Goal: Task Accomplishment & Management: Complete application form

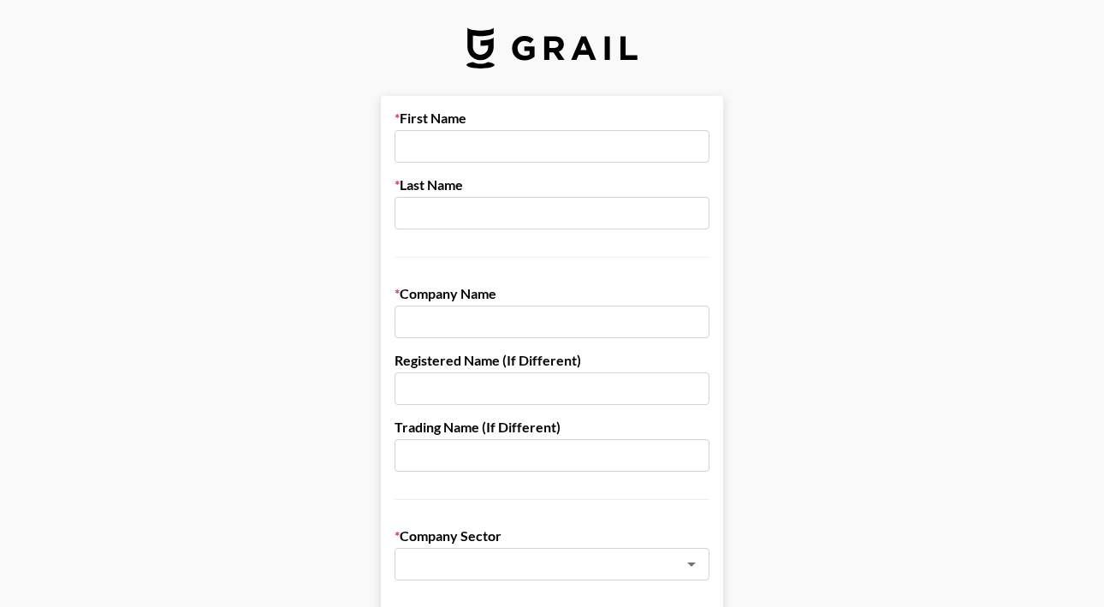
click at [515, 138] on input "text" at bounding box center [551, 146] width 315 height 33
type input "[PERSON_NAME]"
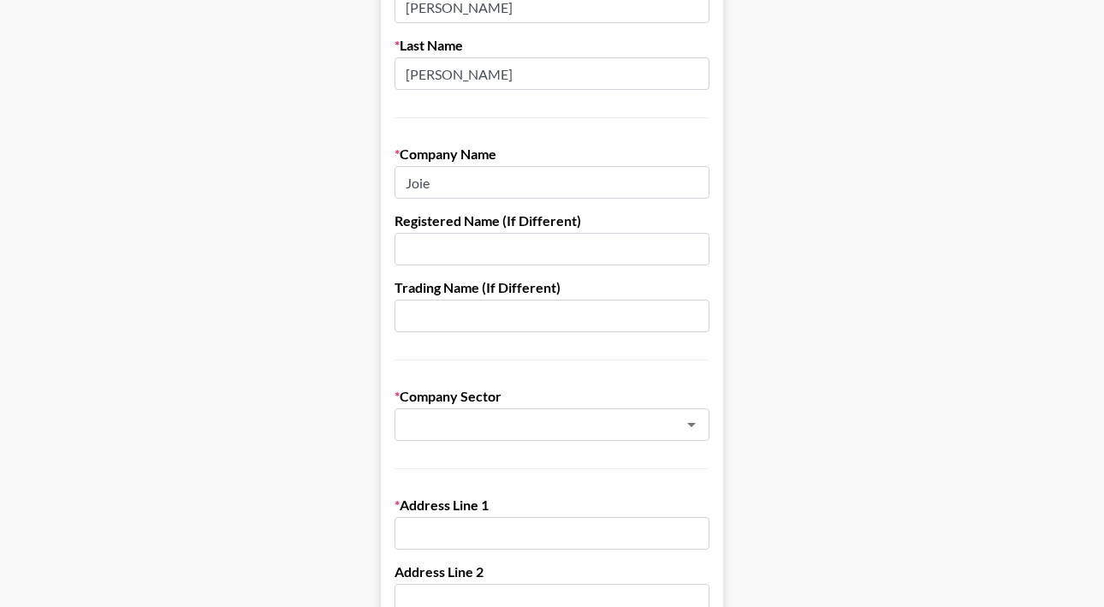
scroll to position [141, 0]
click at [500, 180] on input "Joie" at bounding box center [551, 180] width 315 height 33
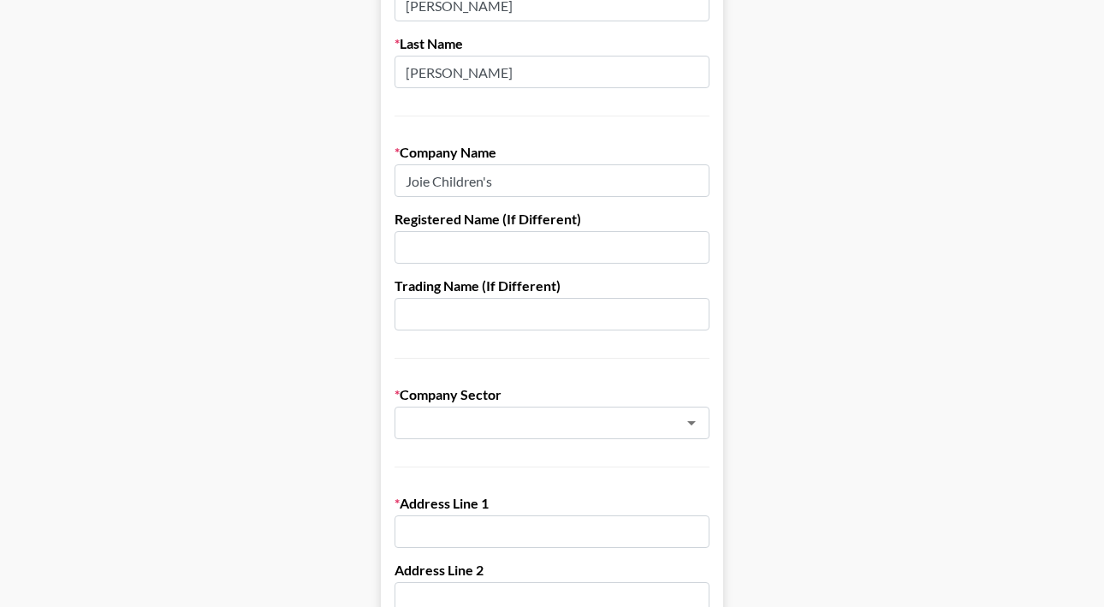
type input "Joie Children's Products, Inc."
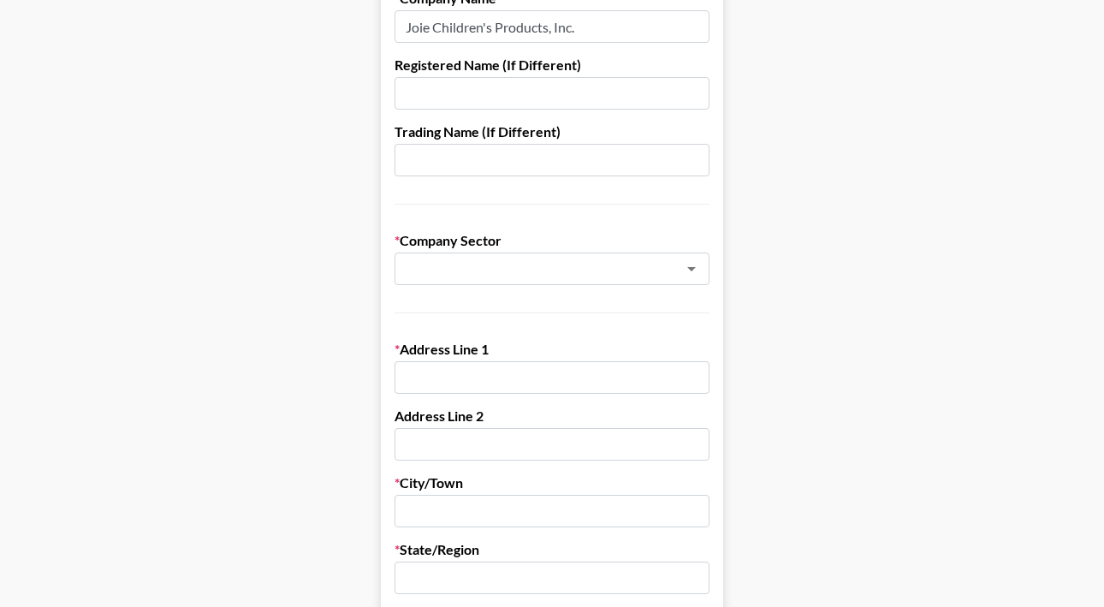
scroll to position [299, 0]
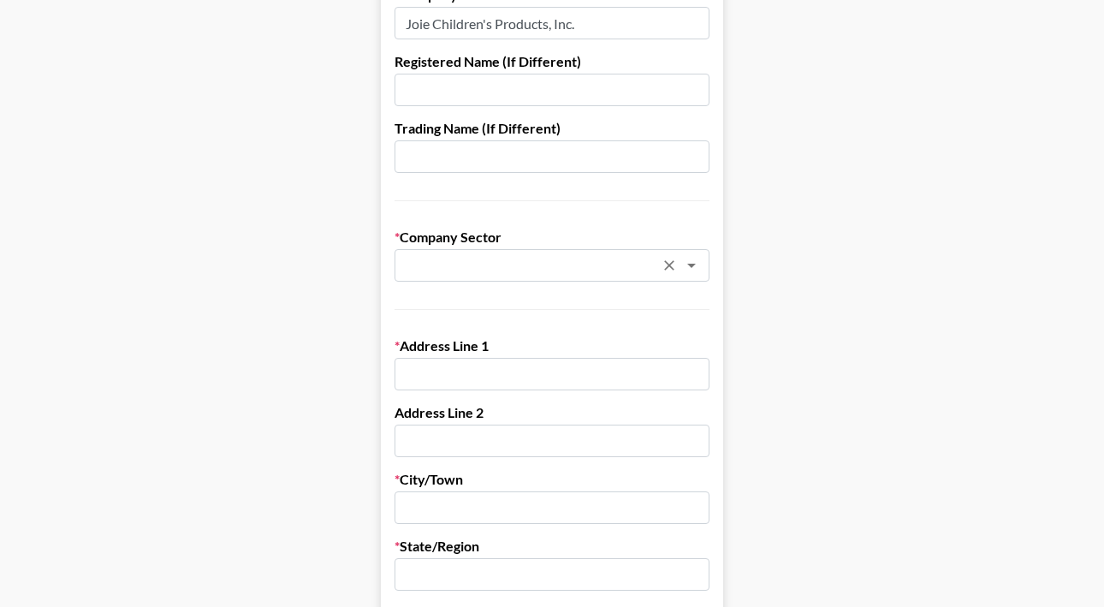
click at [603, 264] on input "text" at bounding box center [529, 266] width 249 height 20
type input "b"
type input "f"
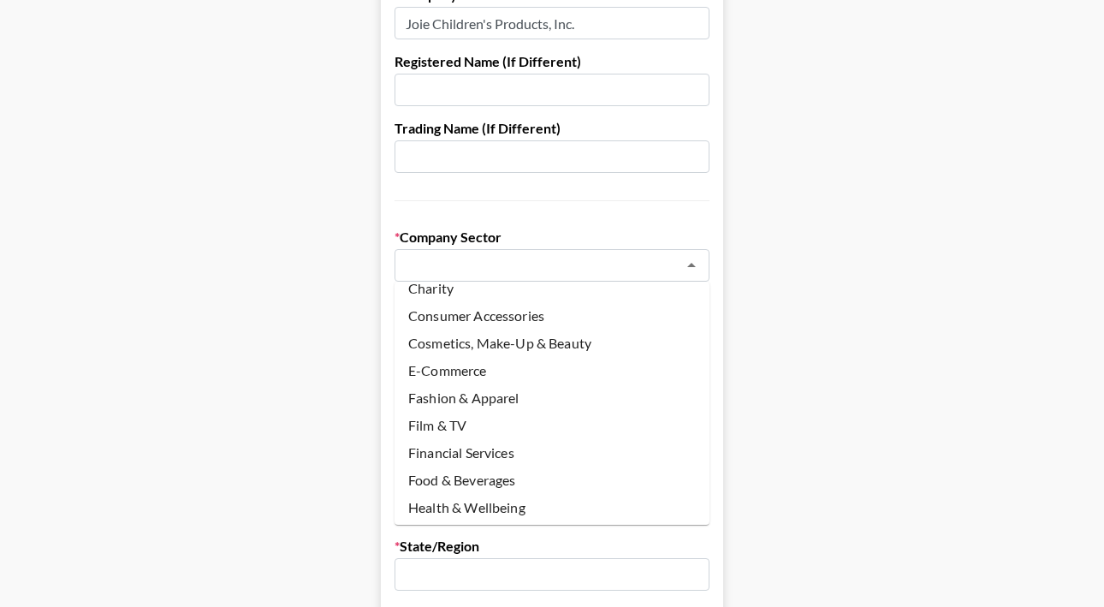
scroll to position [39, 0]
click at [454, 369] on li "E-Commerce" at bounding box center [551, 372] width 315 height 27
type input "E-Commerce"
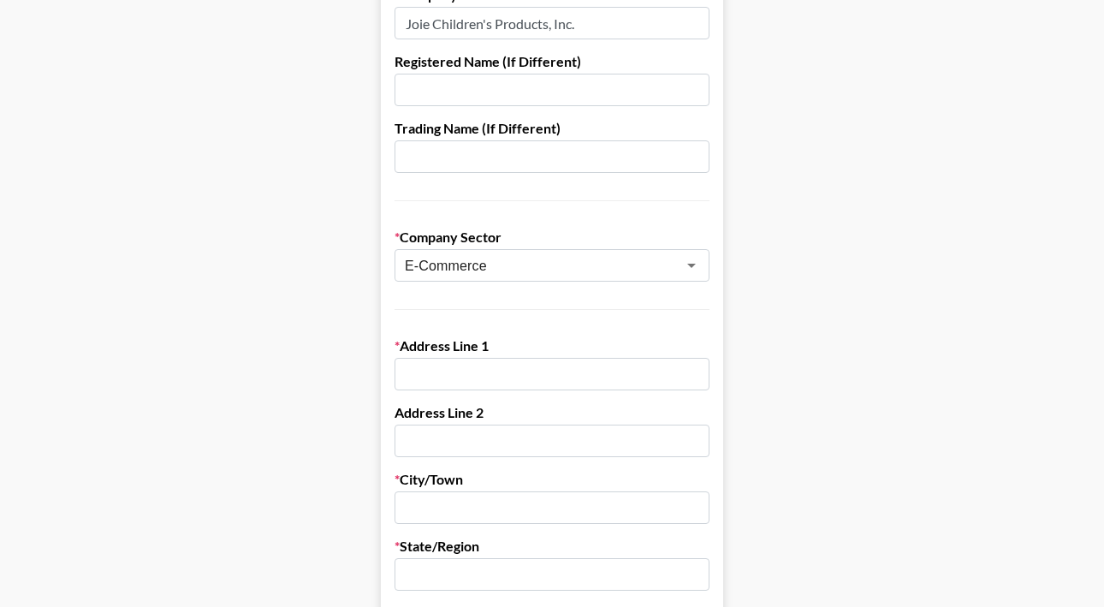
click at [264, 394] on main "First Name [PERSON_NAME] Last Name [PERSON_NAME] Company Name Joie Children's P…" at bounding box center [552, 536] width 1077 height 1478
click at [503, 370] on input "text" at bounding box center [551, 374] width 315 height 33
type input "[STREET_ADDRESS]"
type input "[PERSON_NAME]"
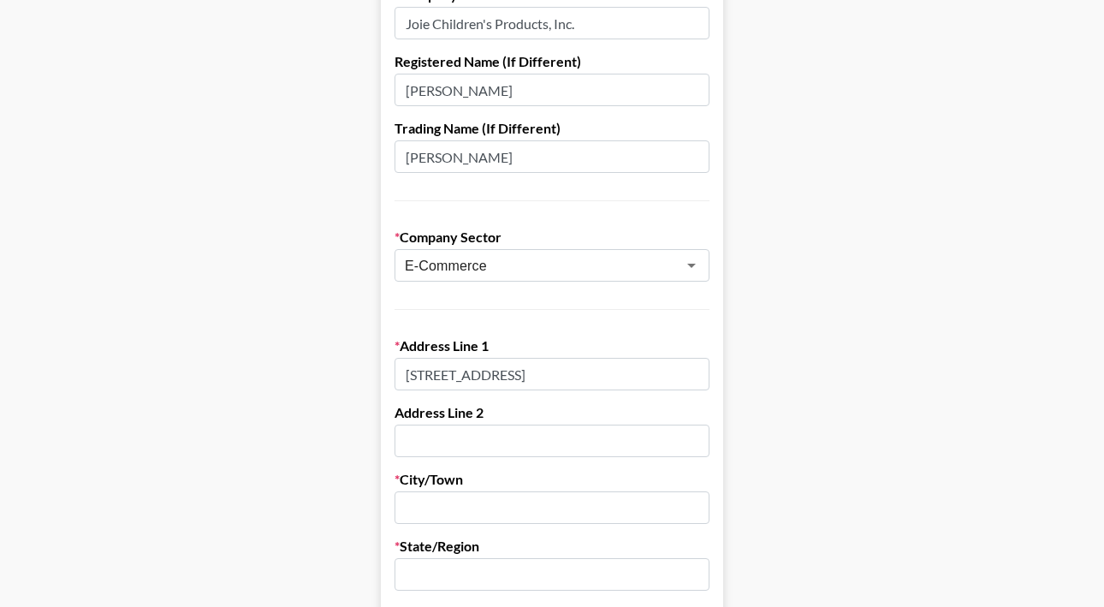
type input "Morgantown"
type input "PA"
type input "19543"
type input "[PERSON_NAME][EMAIL_ADDRESS][PERSON_NAME][DOMAIN_NAME]"
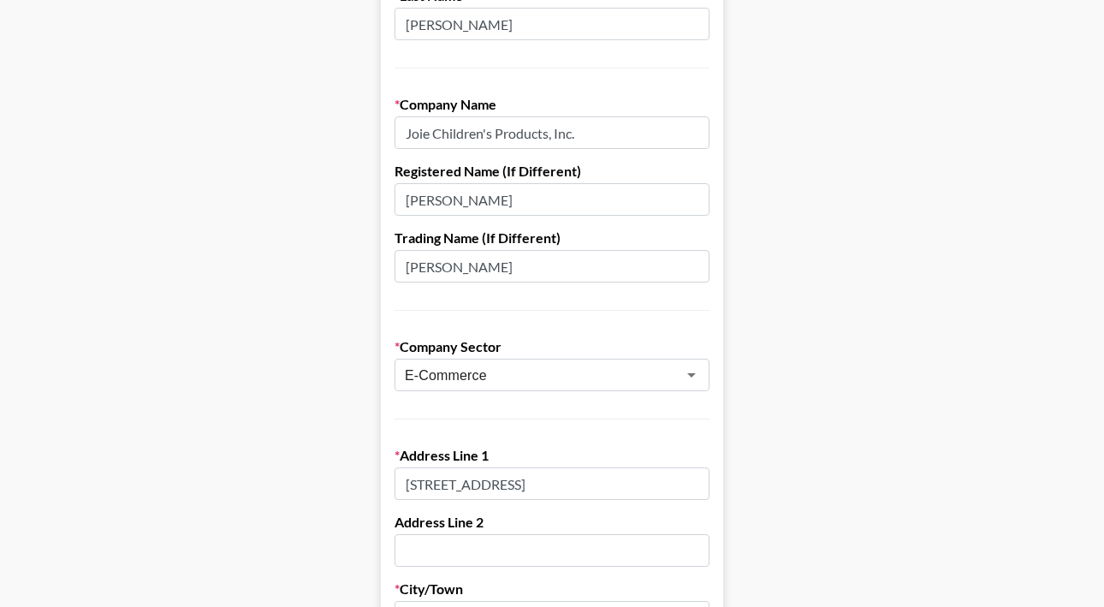
scroll to position [187, 0]
drag, startPoint x: 501, startPoint y: 268, endPoint x: 396, endPoint y: 263, distance: 104.5
click at [396, 263] on input "[PERSON_NAME]" at bounding box center [551, 268] width 315 height 33
drag, startPoint x: 485, startPoint y: 199, endPoint x: 364, endPoint y: 203, distance: 121.6
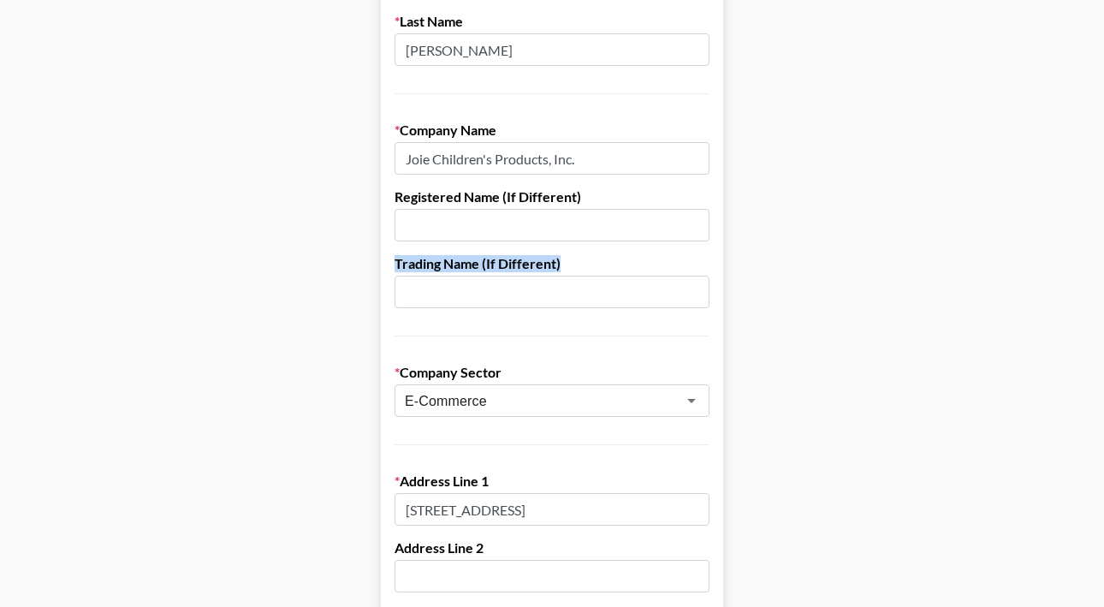
scroll to position [165, 0]
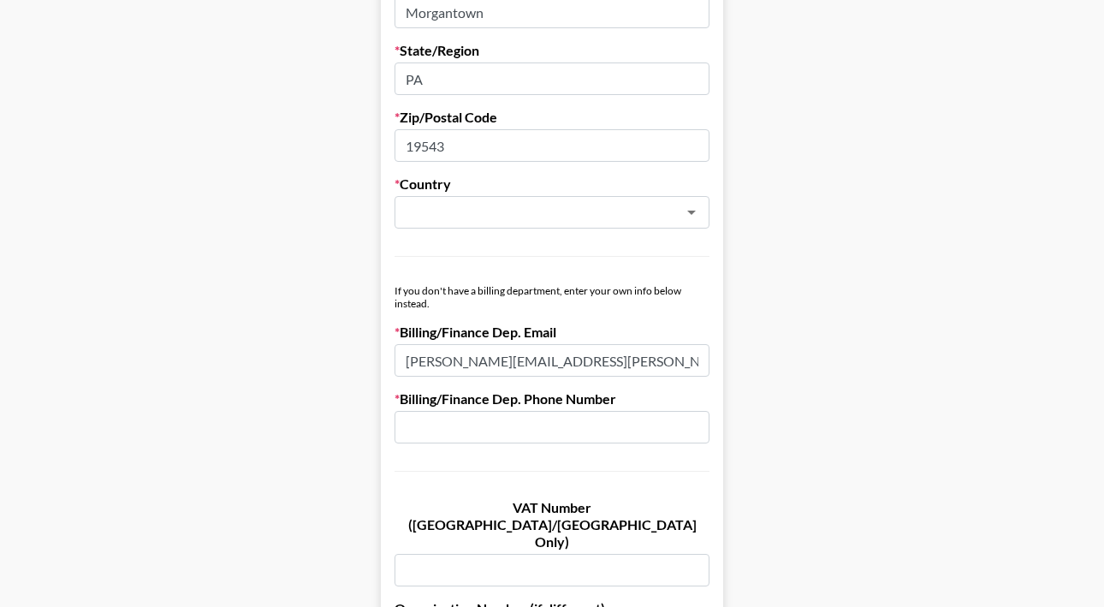
scroll to position [797, 0]
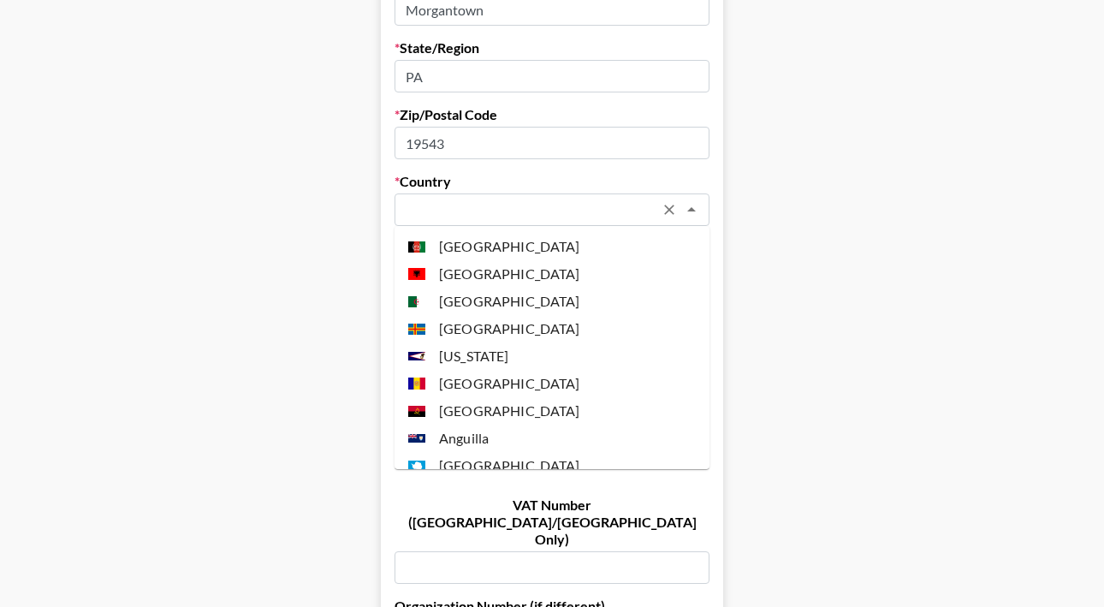
click at [505, 204] on input "text" at bounding box center [529, 210] width 249 height 20
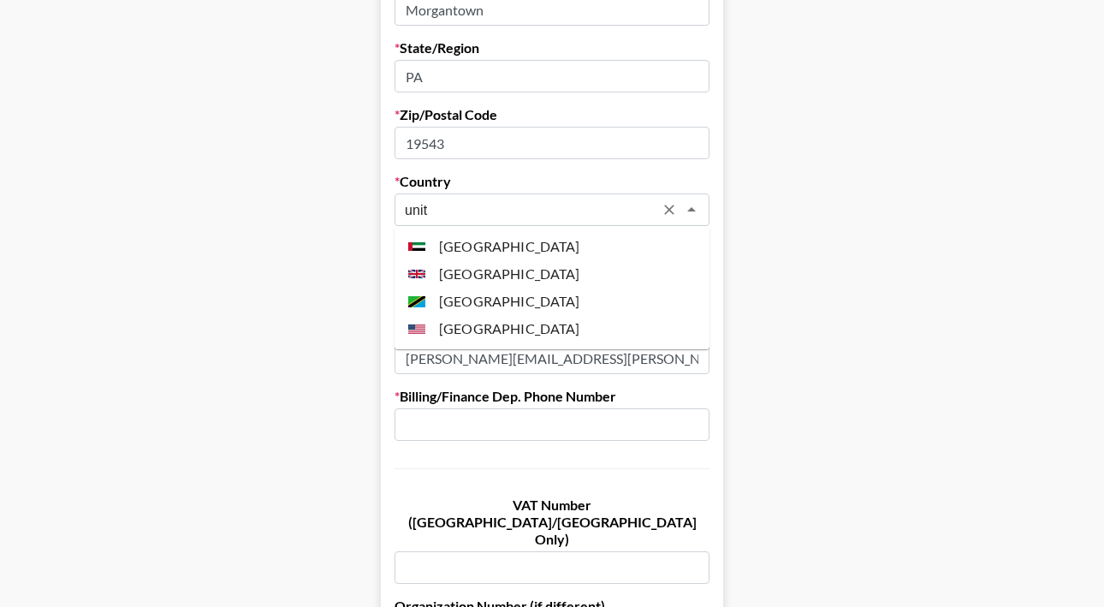
click at [496, 330] on li "[GEOGRAPHIC_DATA]" at bounding box center [551, 328] width 315 height 27
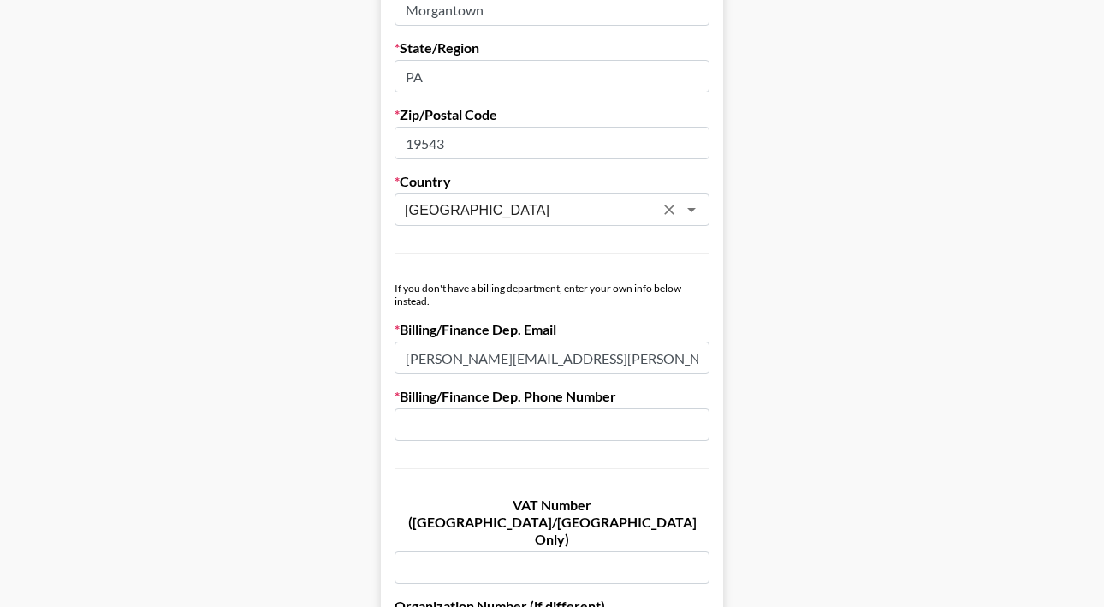
type input "[GEOGRAPHIC_DATA]"
drag, startPoint x: 406, startPoint y: 360, endPoint x: 473, endPoint y: 359, distance: 66.8
click at [473, 359] on input "[PERSON_NAME][EMAIL_ADDRESS][PERSON_NAME][DOMAIN_NAME]" at bounding box center [551, 357] width 315 height 33
type input "[EMAIL_ADDRESS][DOMAIN_NAME]"
click at [353, 378] on main "First Name [PERSON_NAME] Last Name [PERSON_NAME] Company Name Joie Children's P…" at bounding box center [552, 38] width 1077 height 1478
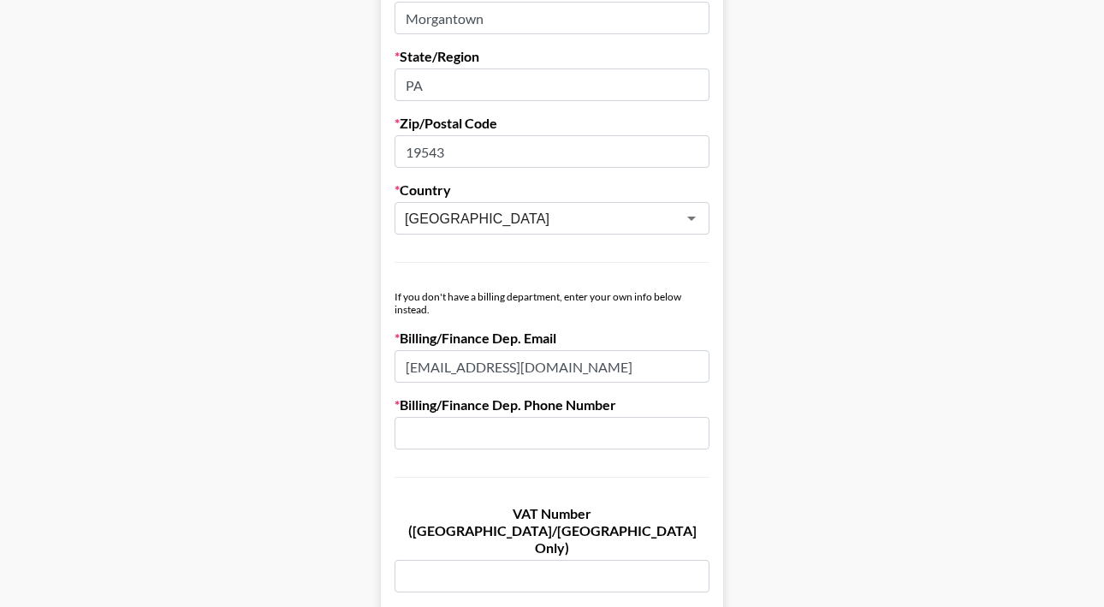
click at [462, 426] on input "text" at bounding box center [551, 433] width 315 height 33
type input "n/a"
click at [325, 423] on main "First Name [PERSON_NAME] Last Name [PERSON_NAME] Company Name Joie Children's P…" at bounding box center [552, 48] width 1077 height 1478
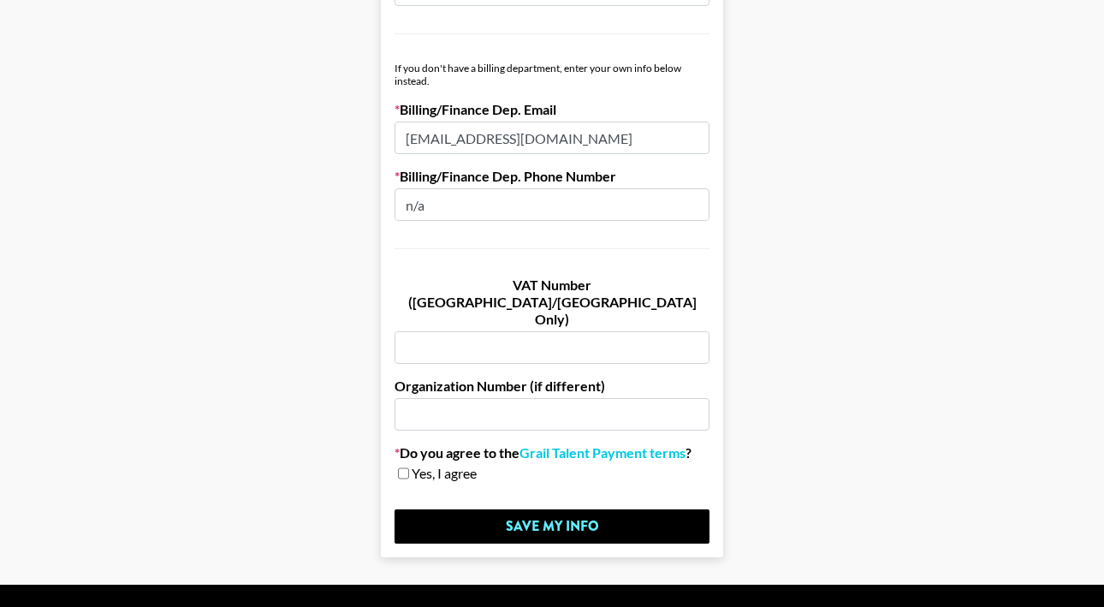
scroll to position [1029, 0]
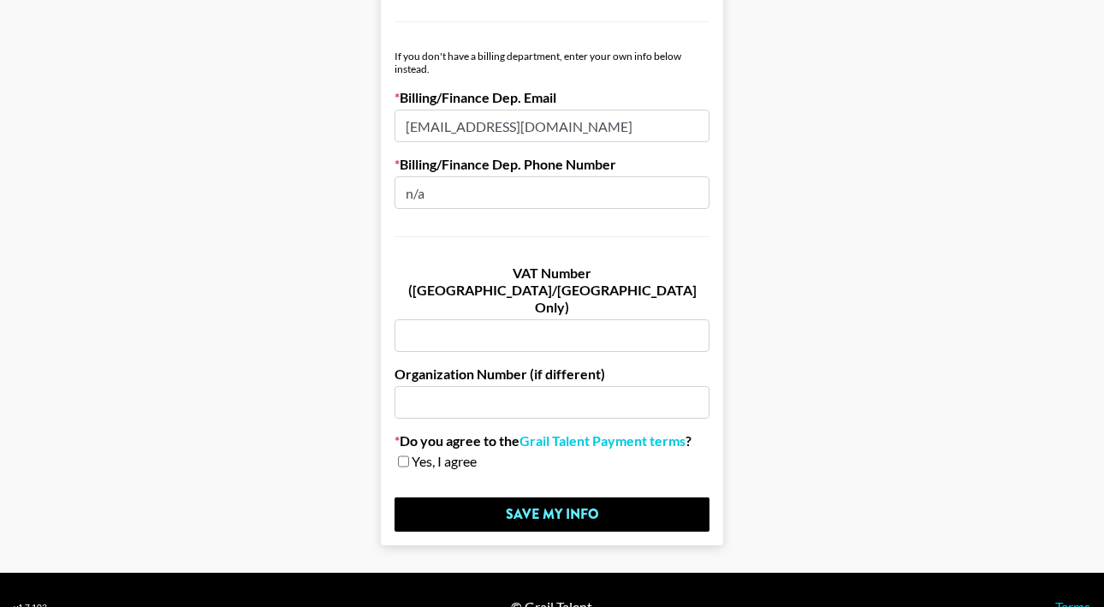
click at [397, 453] on div "Yes, I agree" at bounding box center [551, 461] width 315 height 17
click at [400, 455] on input "checkbox" at bounding box center [403, 461] width 11 height 12
checkbox input "true"
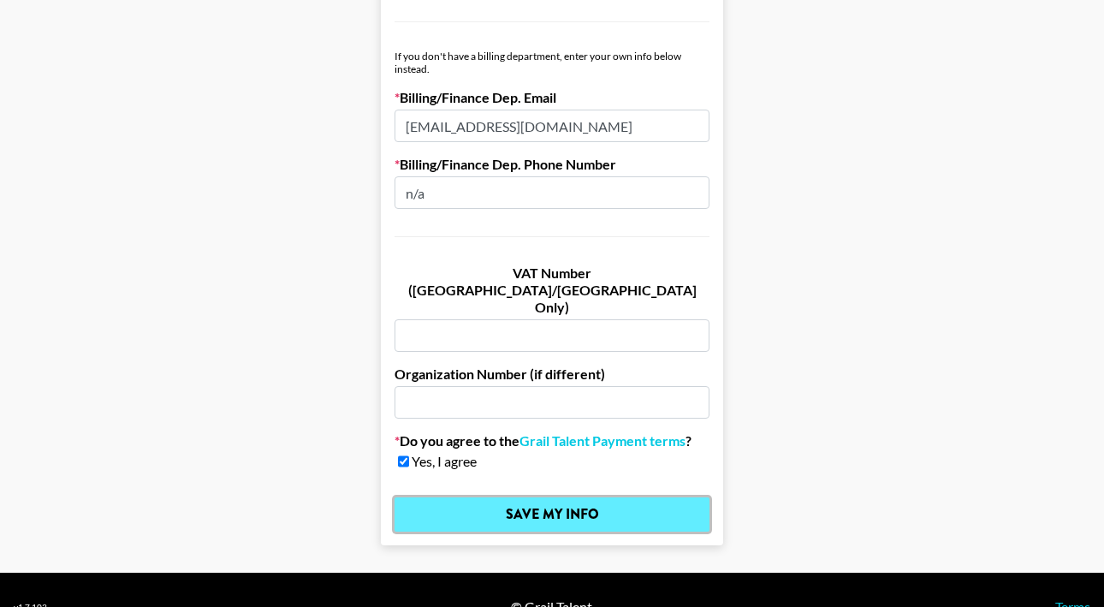
click at [495, 497] on input "Save My Info" at bounding box center [551, 514] width 315 height 34
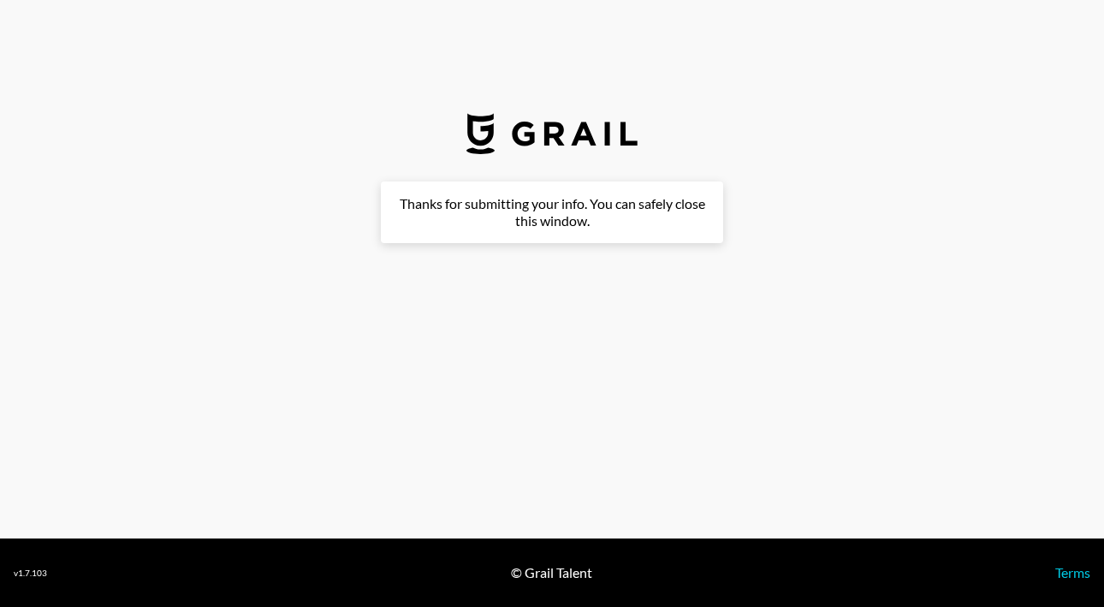
scroll to position [0, 0]
